Goal: Use online tool/utility: Utilize a website feature to perform a specific function

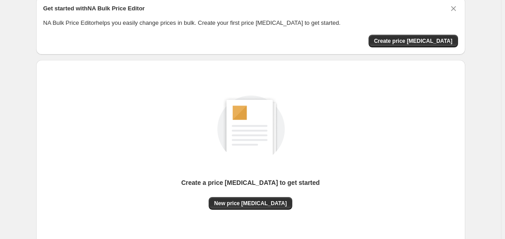
scroll to position [99, 0]
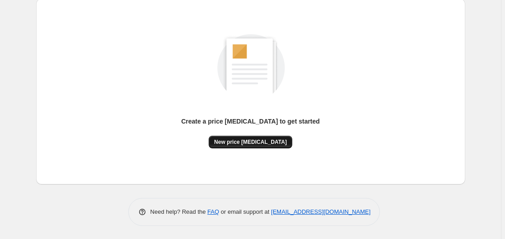
click at [246, 146] on button "New price change job" at bounding box center [251, 142] width 84 height 13
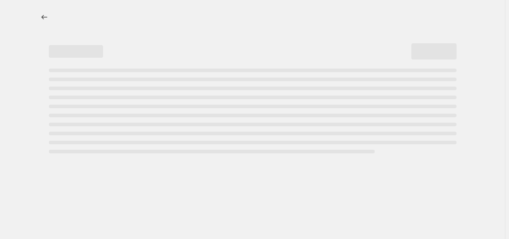
select select "percentage"
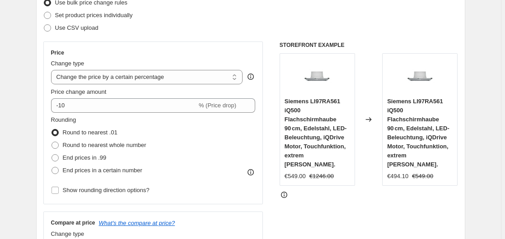
scroll to position [138, 0]
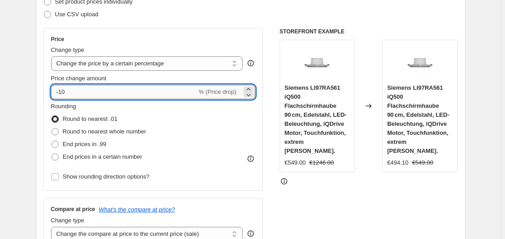
click at [143, 87] on input "-10" at bounding box center [124, 92] width 146 height 14
type input "-1"
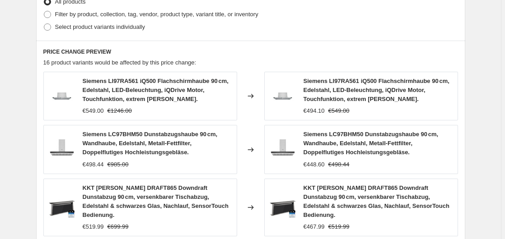
scroll to position [724, 0]
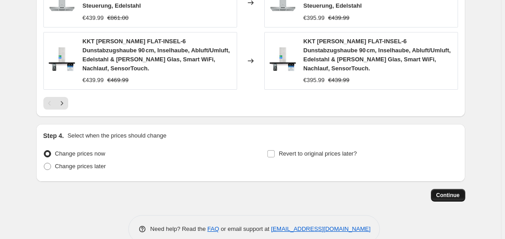
type input "-35"
click at [449, 192] on span "Continue" at bounding box center [447, 195] width 23 height 7
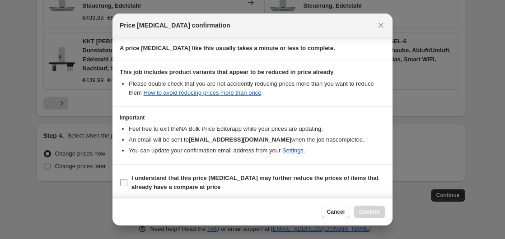
scroll to position [143, 0]
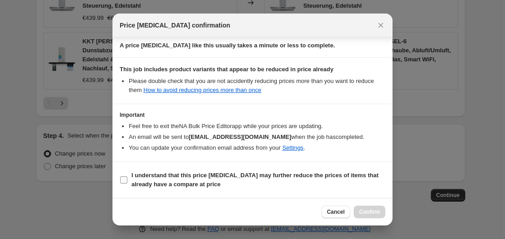
click at [158, 175] on b "I understand that this price change job may further reduce the prices of items …" at bounding box center [254, 180] width 247 height 16
click at [222, 189] on label "I understand that this price change job may further reduce the prices of items …" at bounding box center [253, 180] width 266 height 22
click at [127, 184] on input "I understand that this price change job may further reduce the prices of items …" at bounding box center [123, 180] width 7 height 7
checkbox input "true"
click at [362, 209] on span "Confirm" at bounding box center [369, 212] width 21 height 7
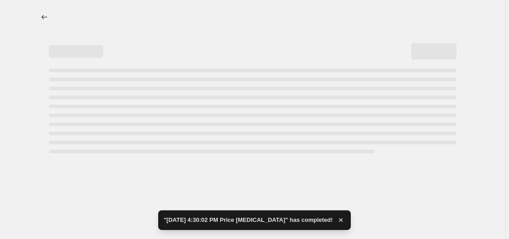
select select "percentage"
